Goal: Task Accomplishment & Management: Manage account settings

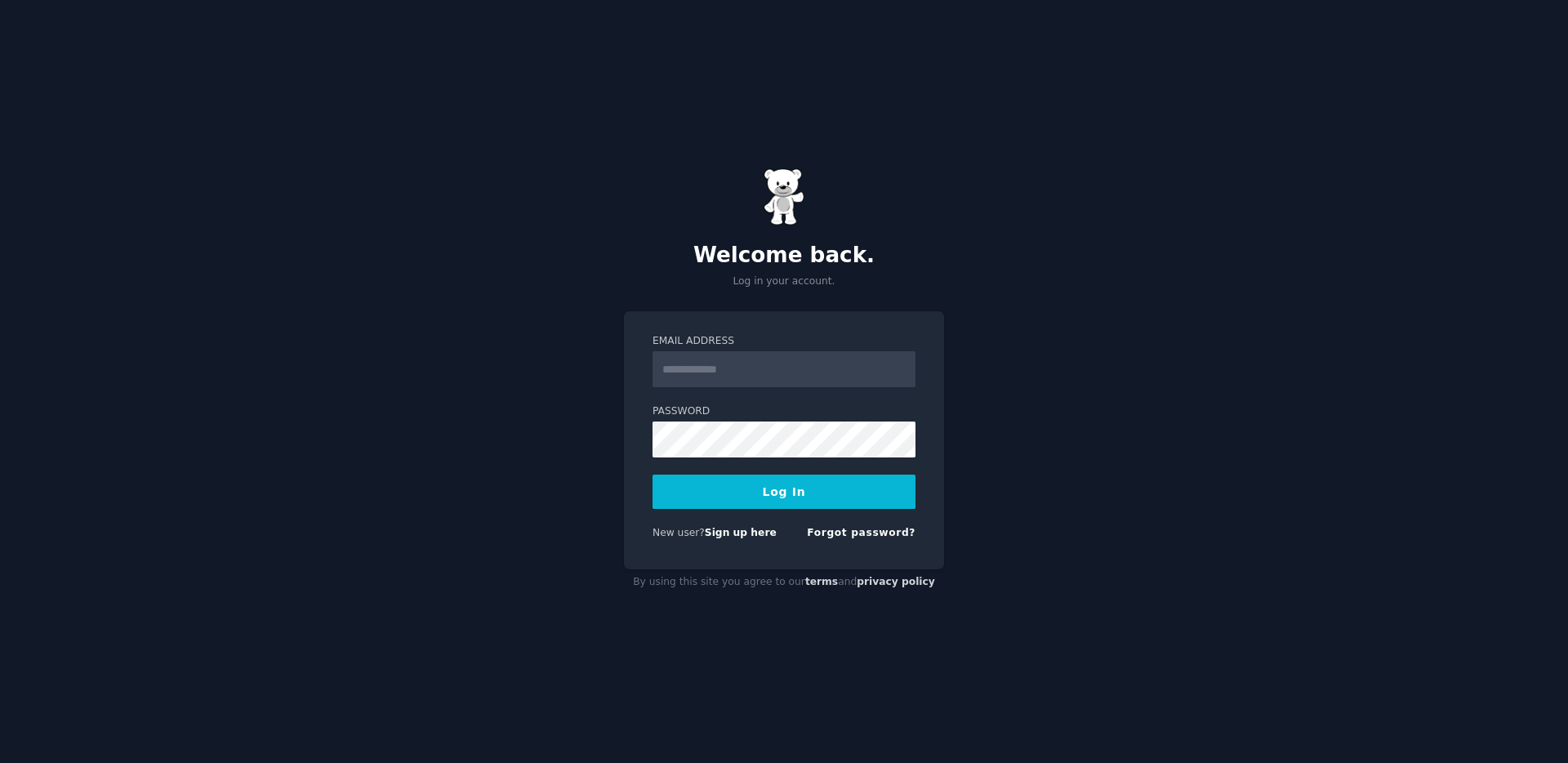
click at [692, 367] on input "Email Address" at bounding box center [784, 369] width 263 height 36
type input "**********"
click at [653, 474] on button "Log In" at bounding box center [784, 491] width 263 height 34
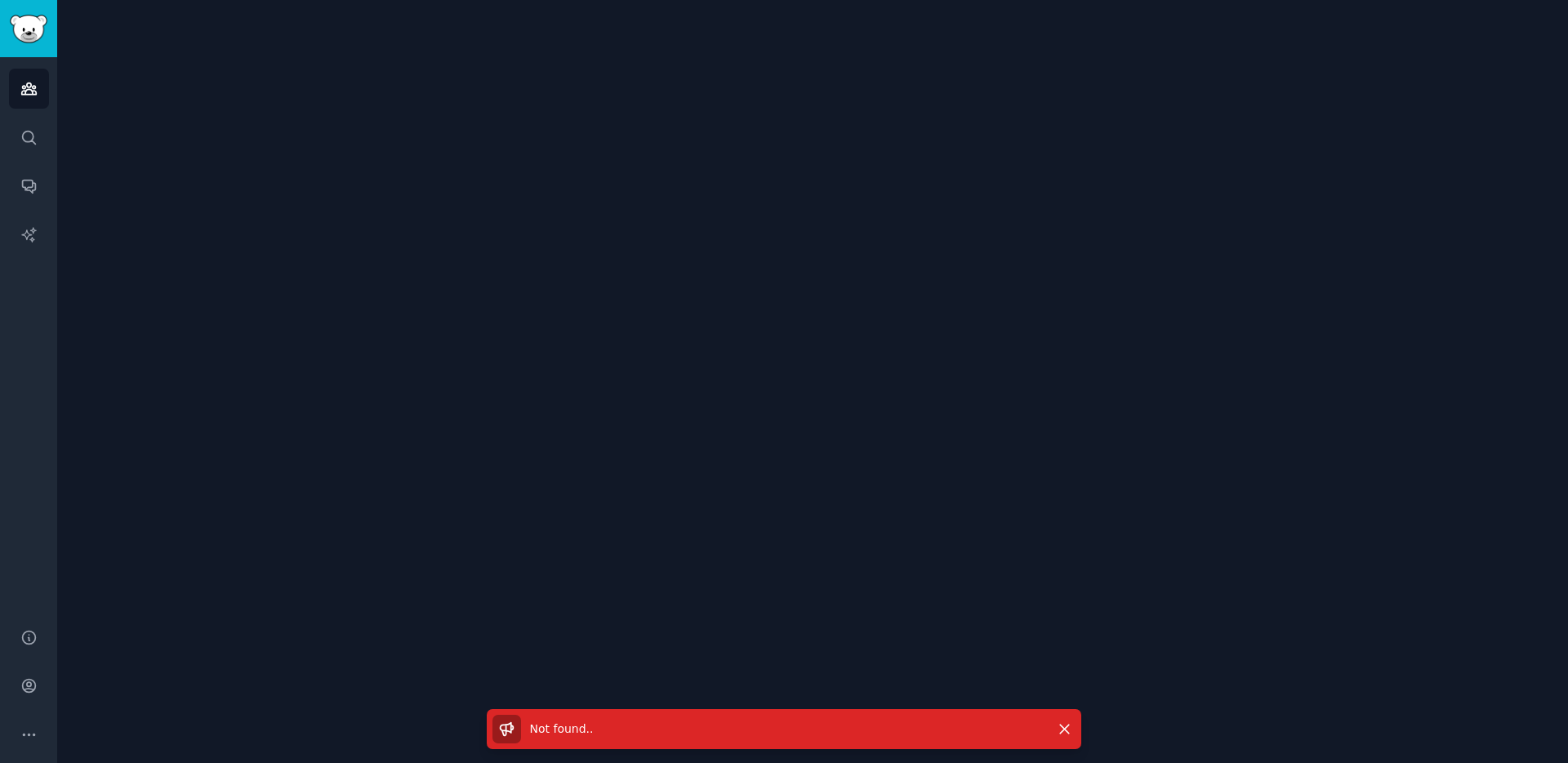
click at [128, 96] on div "Not found. . Dismiss" at bounding box center [812, 381] width 1511 height 763
click at [28, 91] on icon "Sidebar" at bounding box center [29, 89] width 17 height 17
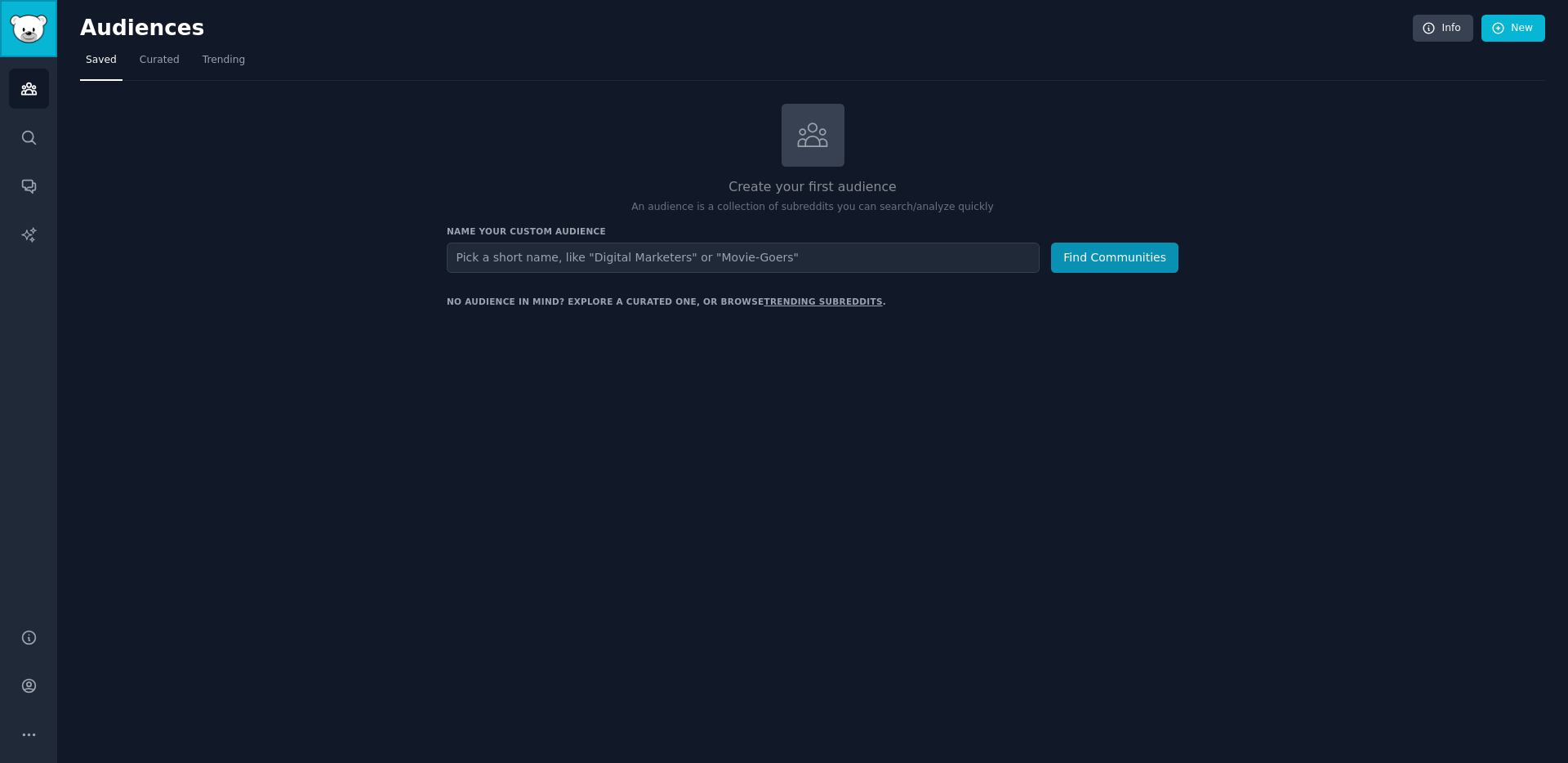
click at [28, 29] on img "Sidebar" at bounding box center [28, 28] width 38 height 28
